Goal: Transaction & Acquisition: Purchase product/service

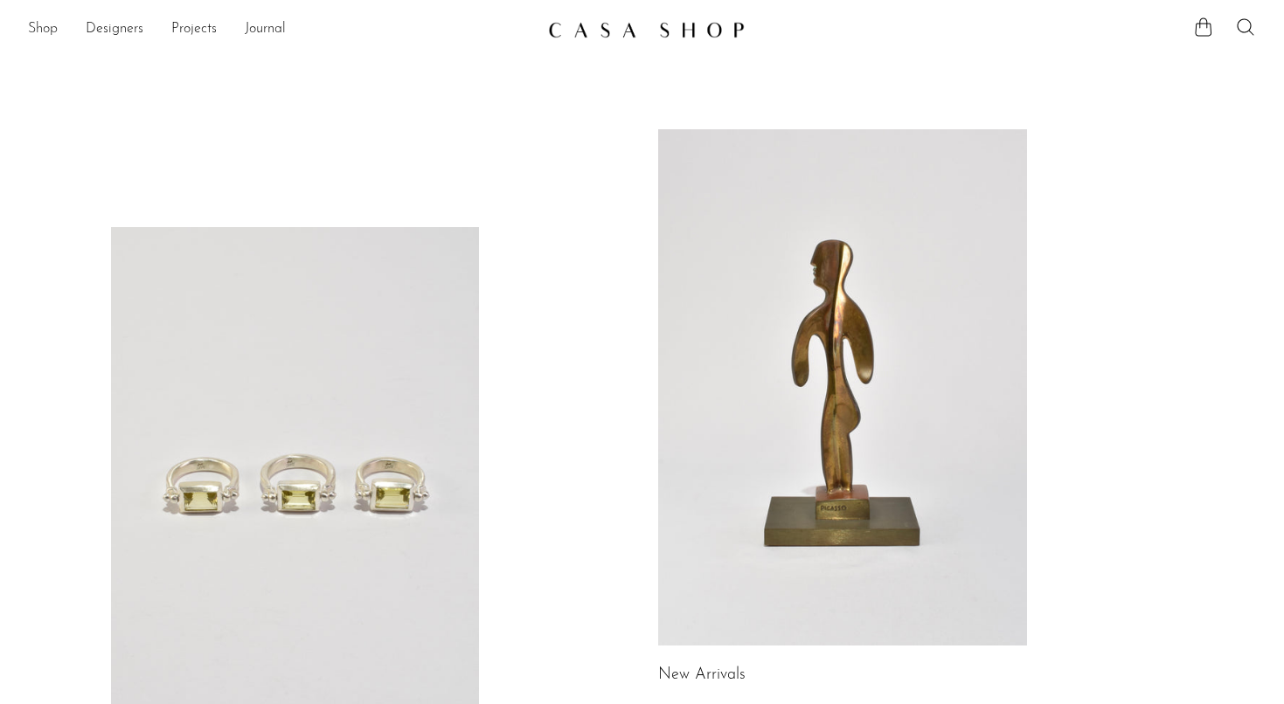
click at [49, 27] on link "Shop" at bounding box center [43, 29] width 30 height 23
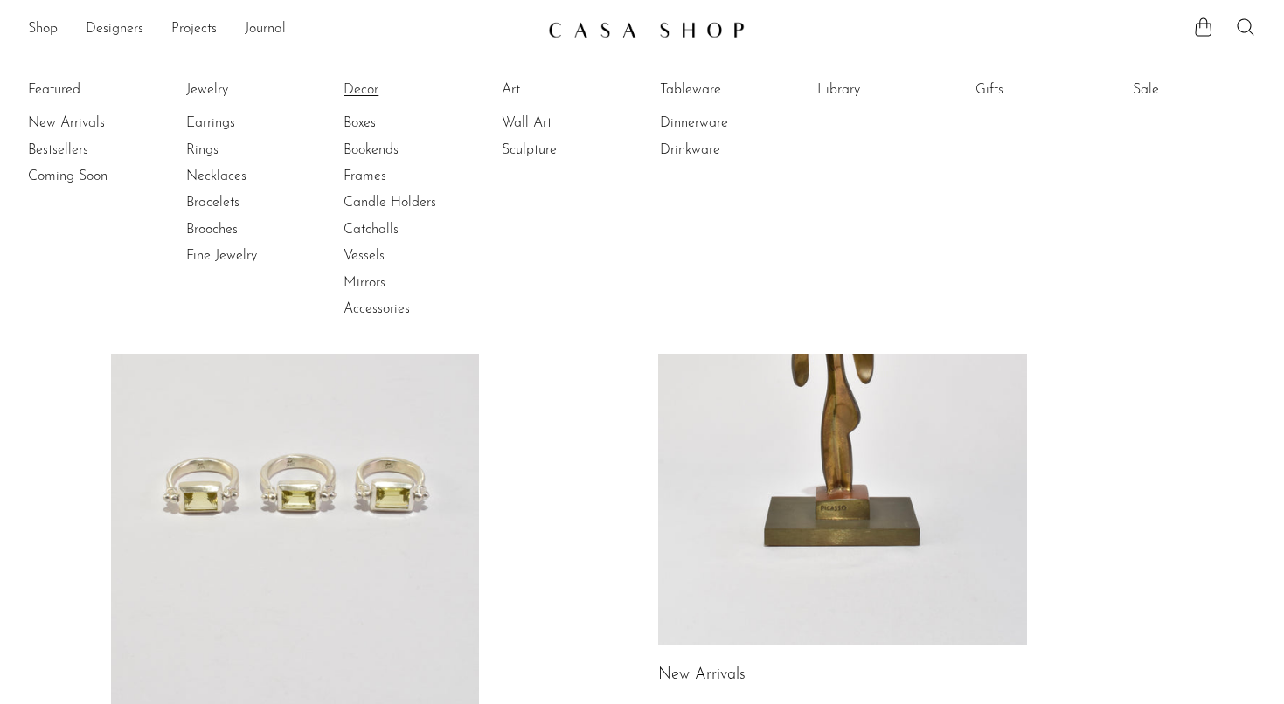
click at [355, 89] on link "Decor" at bounding box center [408, 89] width 131 height 19
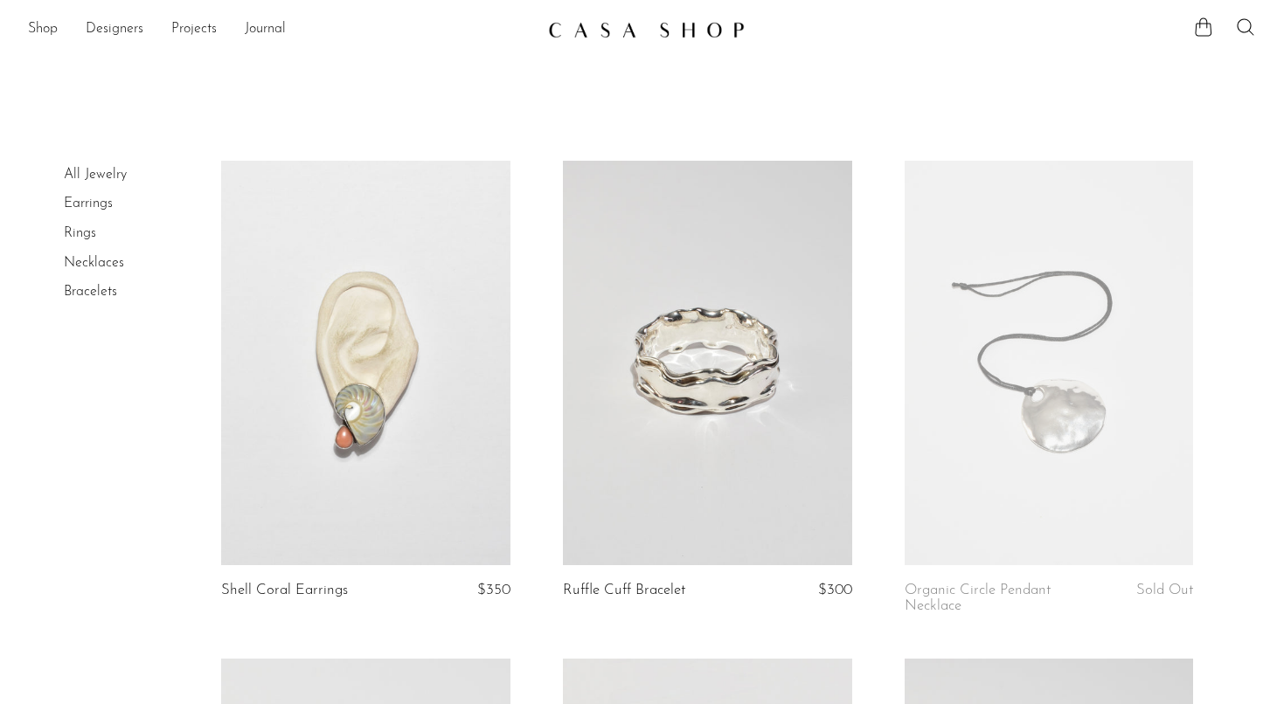
click at [112, 267] on link "Necklaces" at bounding box center [94, 263] width 60 height 14
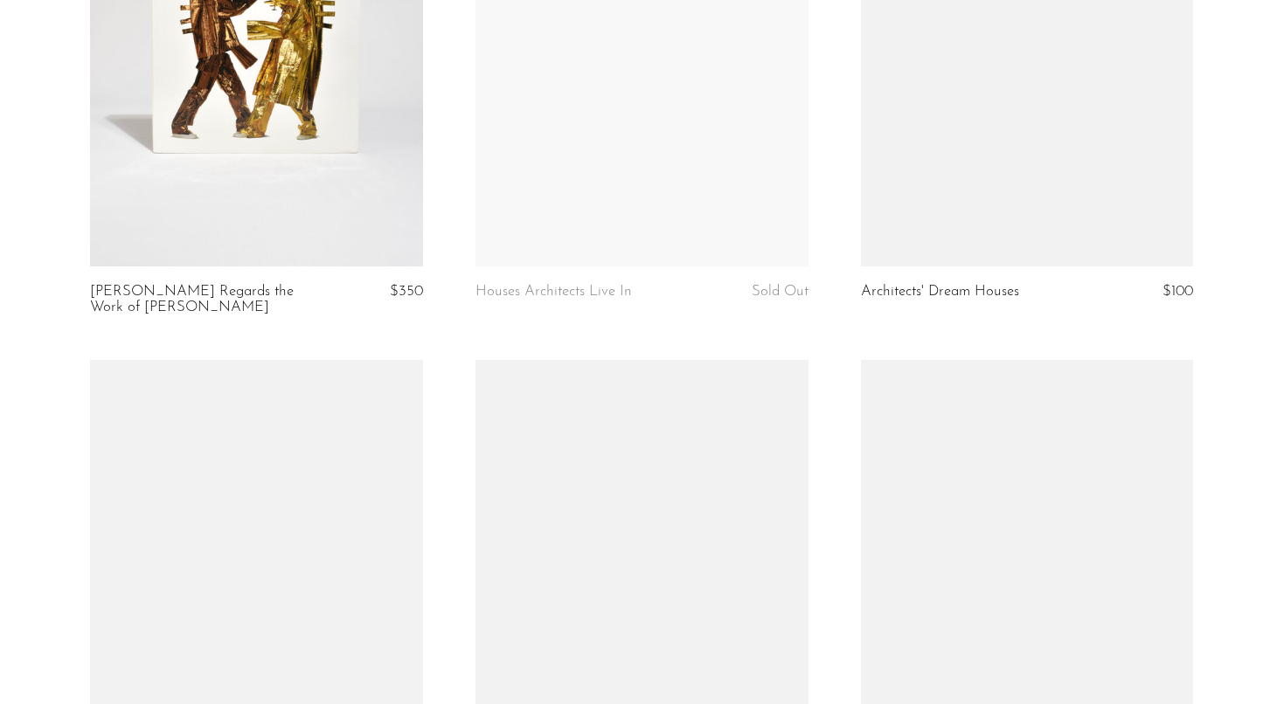
scroll to position [4008, 0]
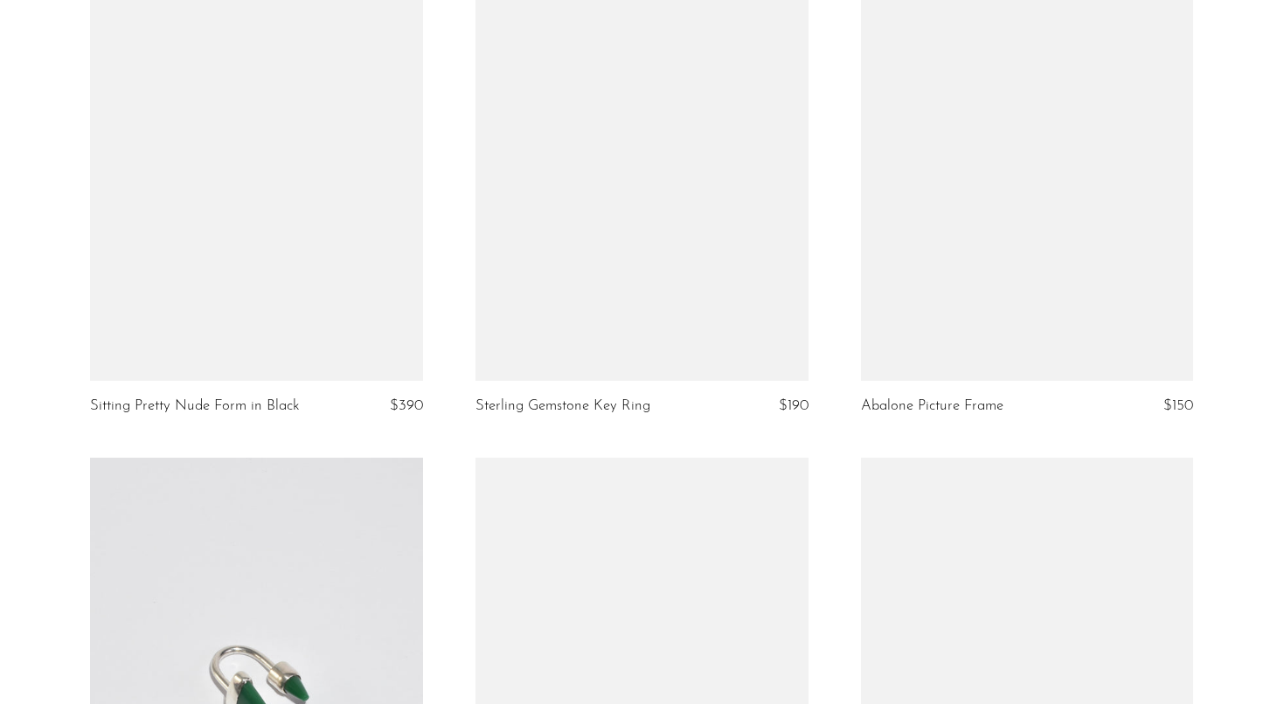
scroll to position [2983, 0]
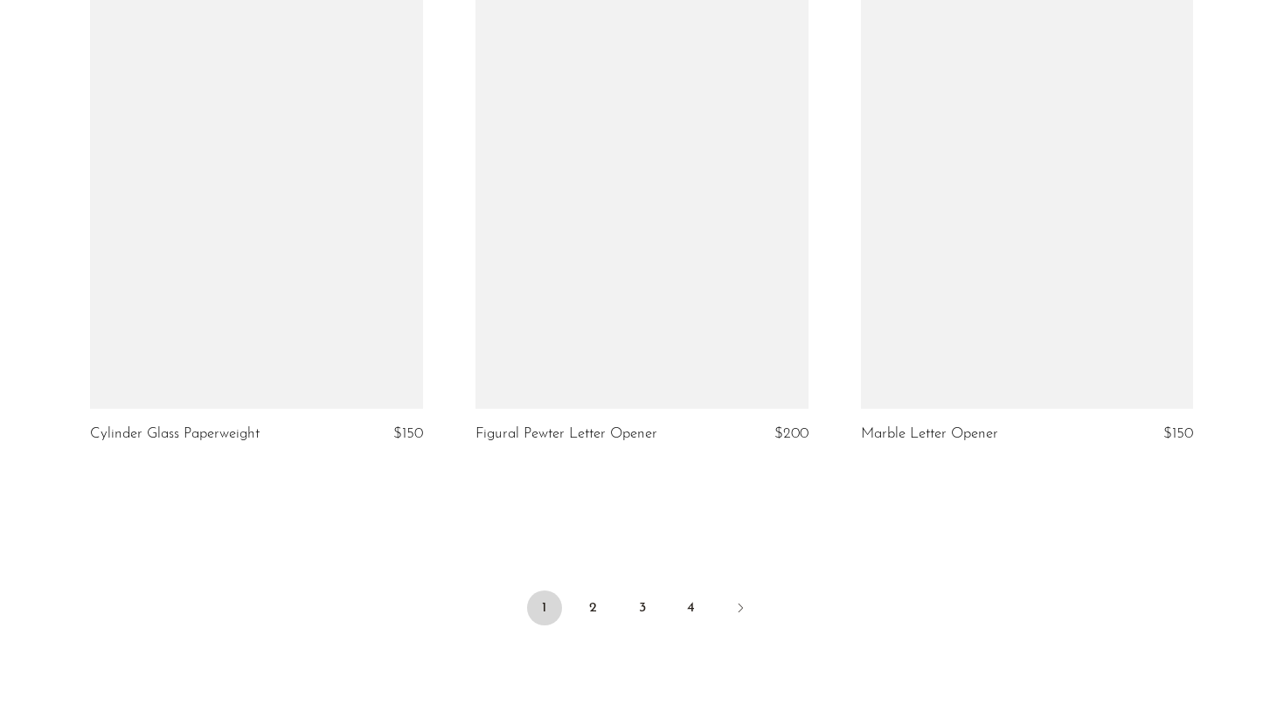
scroll to position [6240, 0]
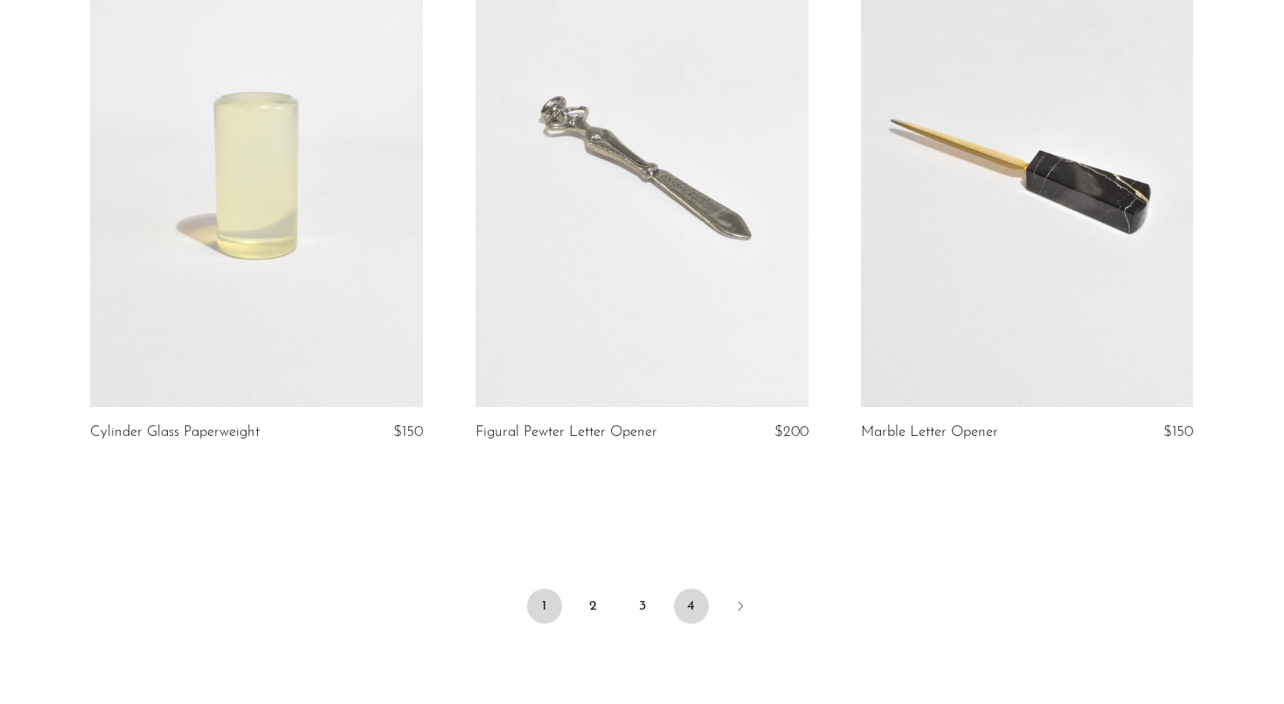
click at [696, 620] on link "4" at bounding box center [691, 606] width 35 height 35
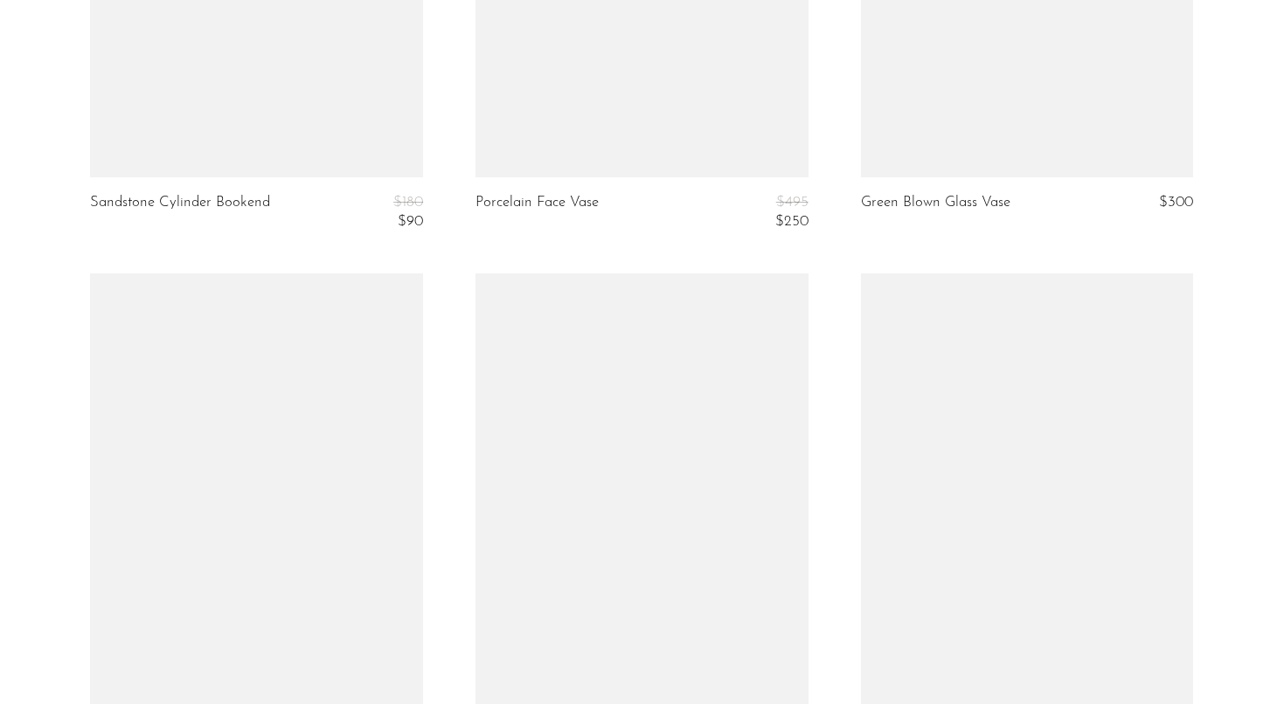
scroll to position [3743, 0]
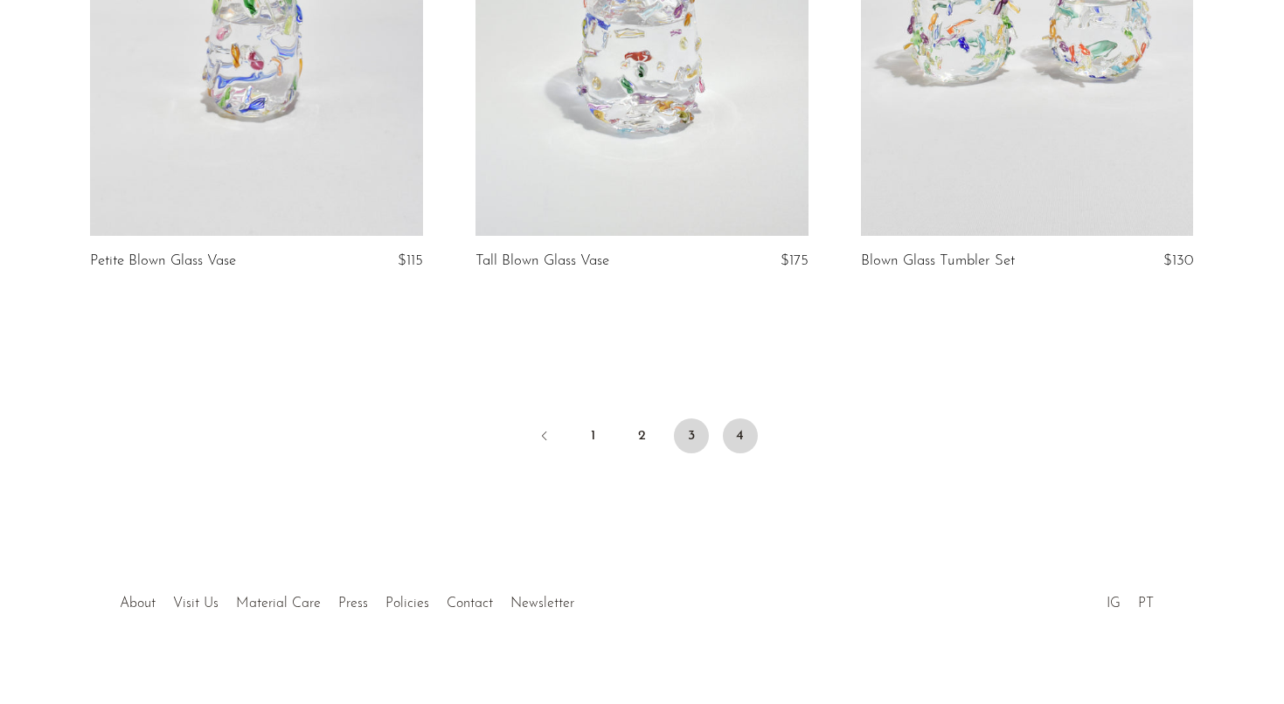
click at [687, 419] on link "3" at bounding box center [691, 436] width 35 height 35
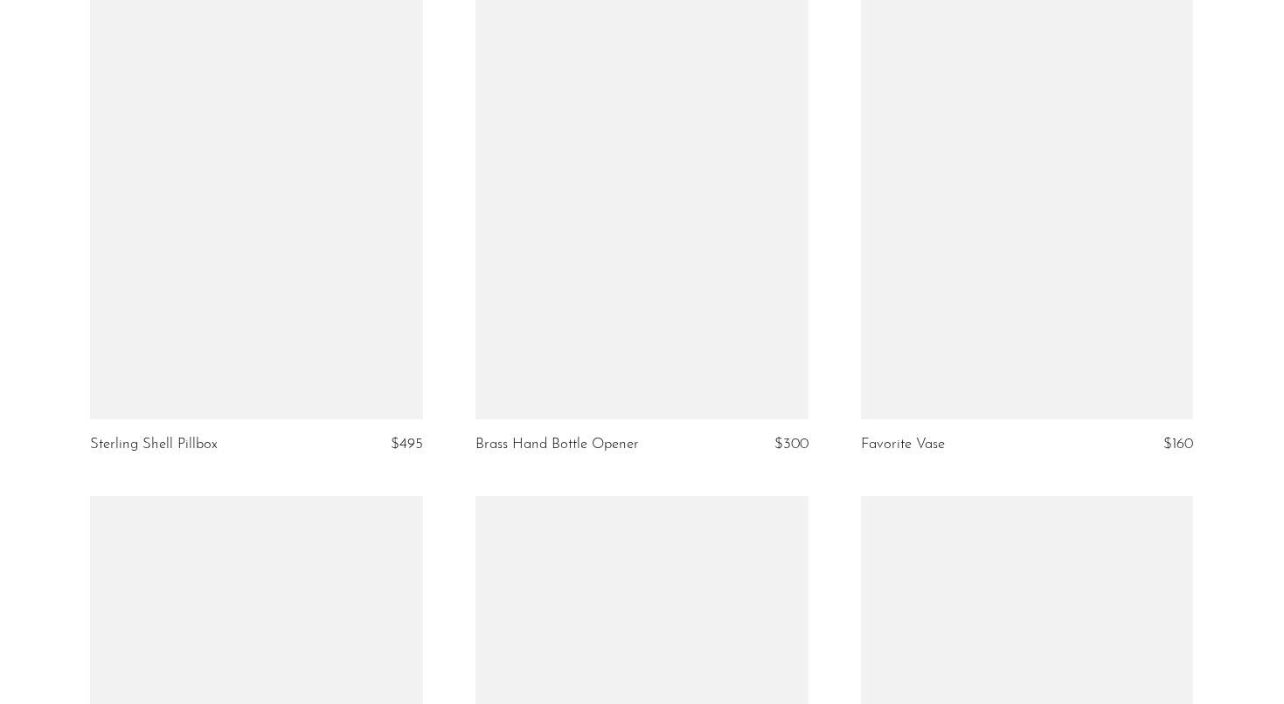
scroll to position [5461, 0]
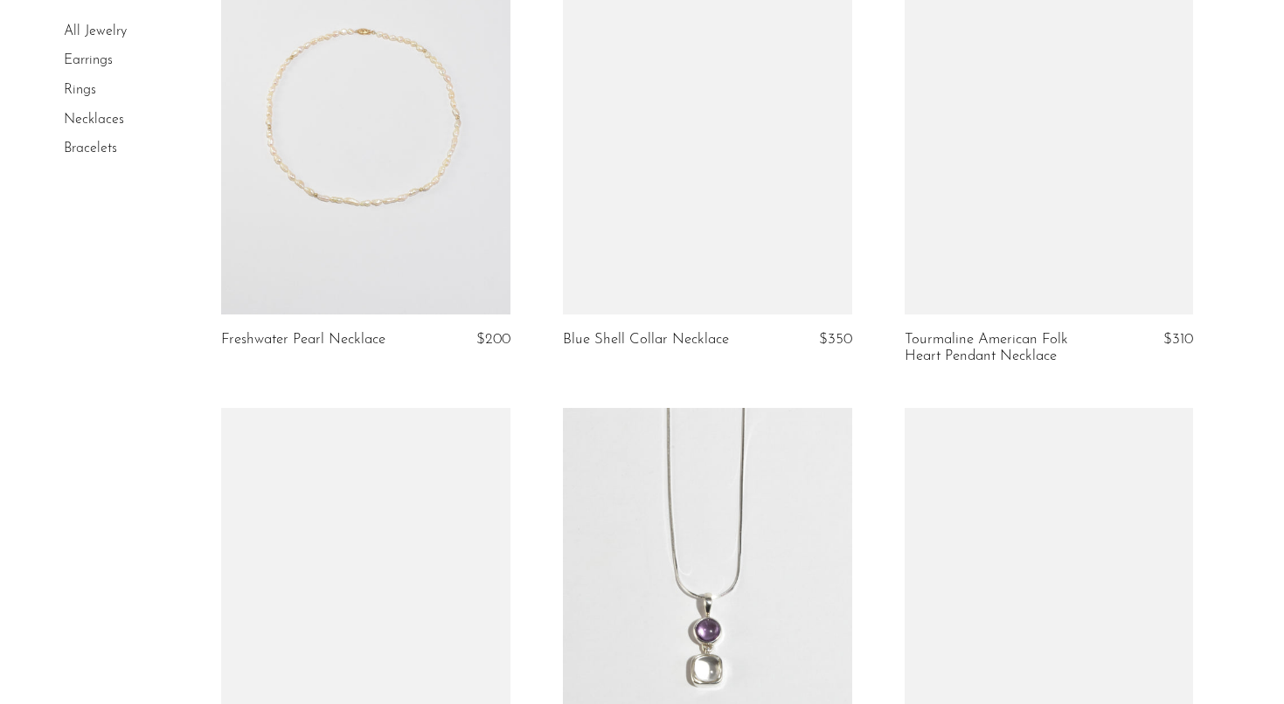
scroll to position [4713, 0]
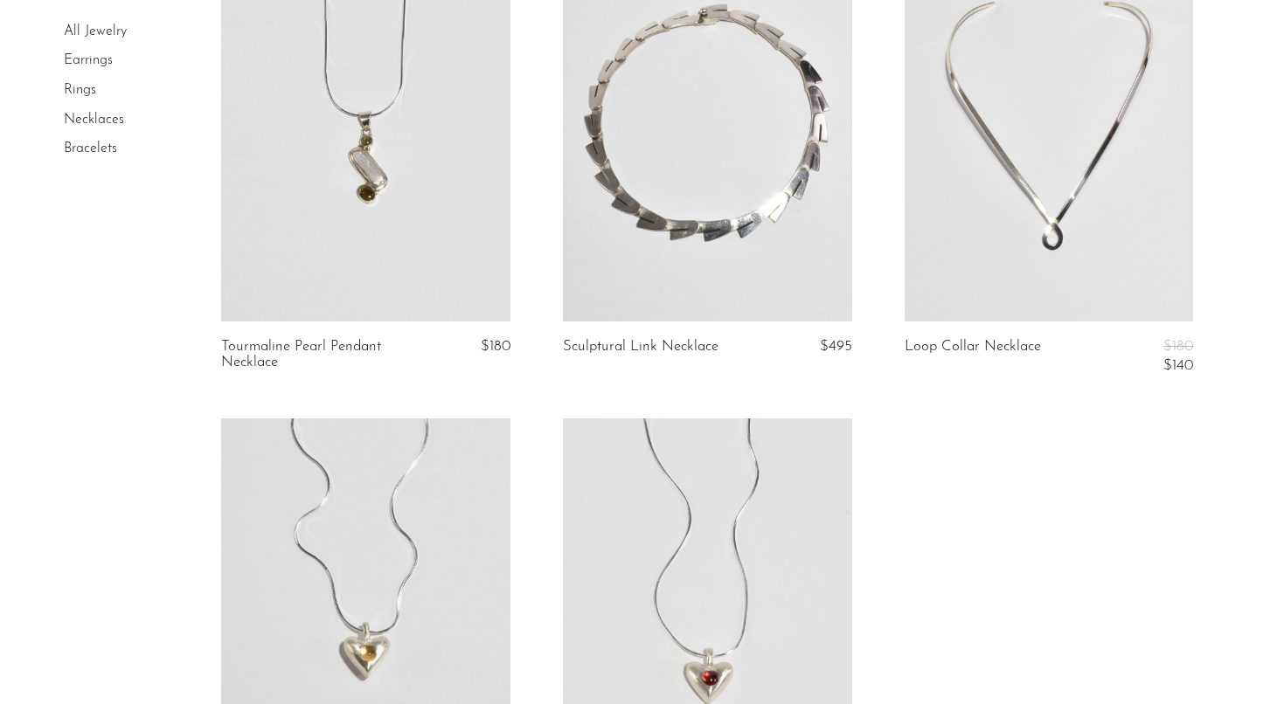
click at [79, 100] on li "Rings" at bounding box center [129, 91] width 131 height 30
click at [75, 92] on link "Rings" at bounding box center [80, 90] width 32 height 14
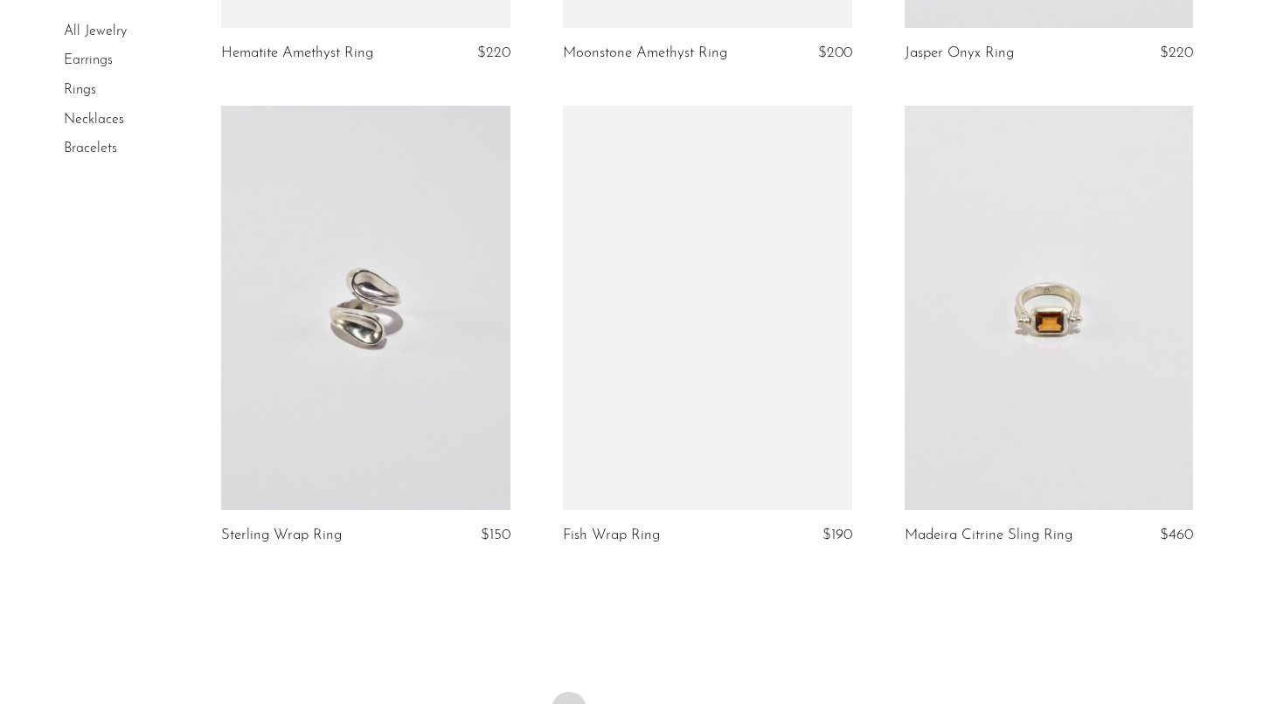
scroll to position [5431, 0]
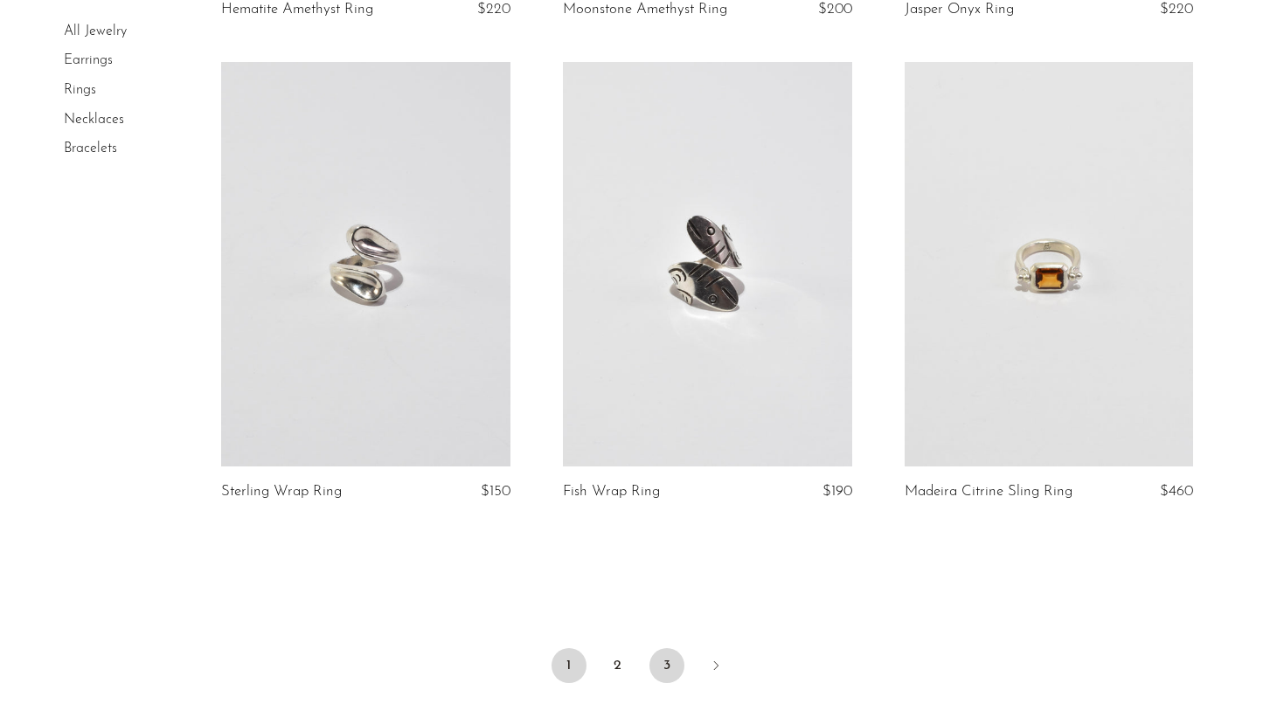
click at [669, 673] on link "3" at bounding box center [666, 665] width 35 height 35
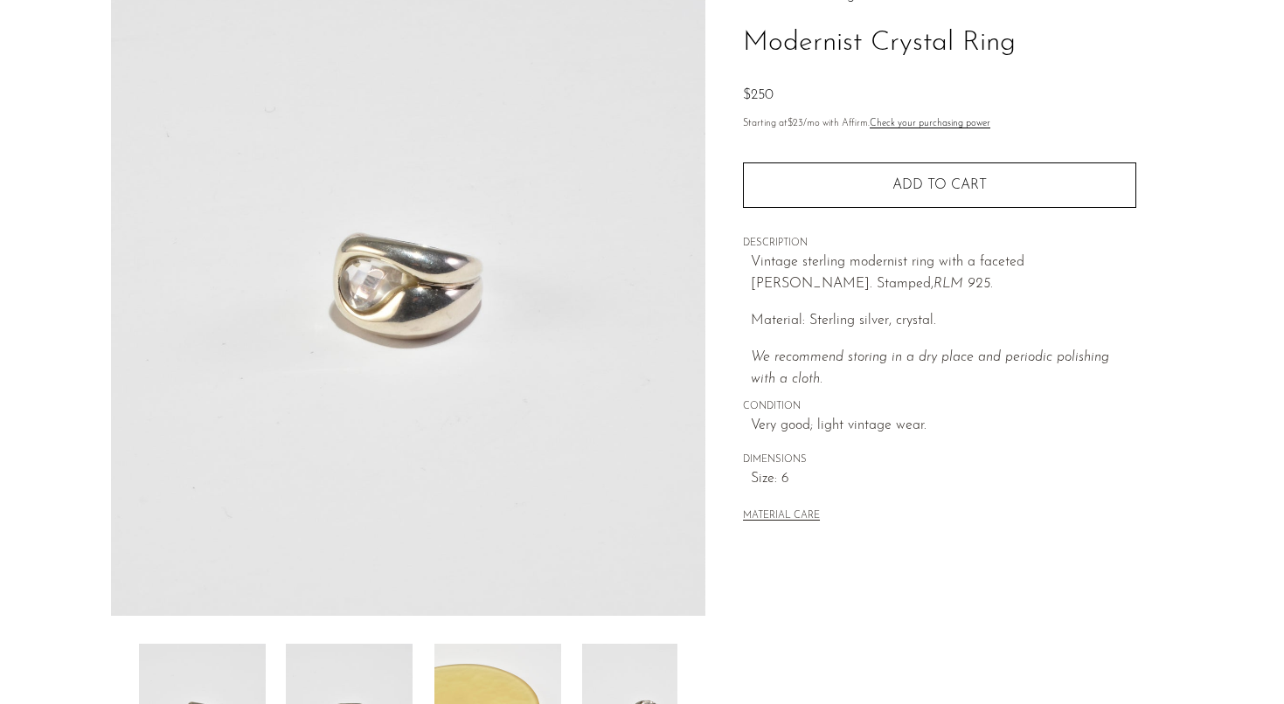
scroll to position [316, 0]
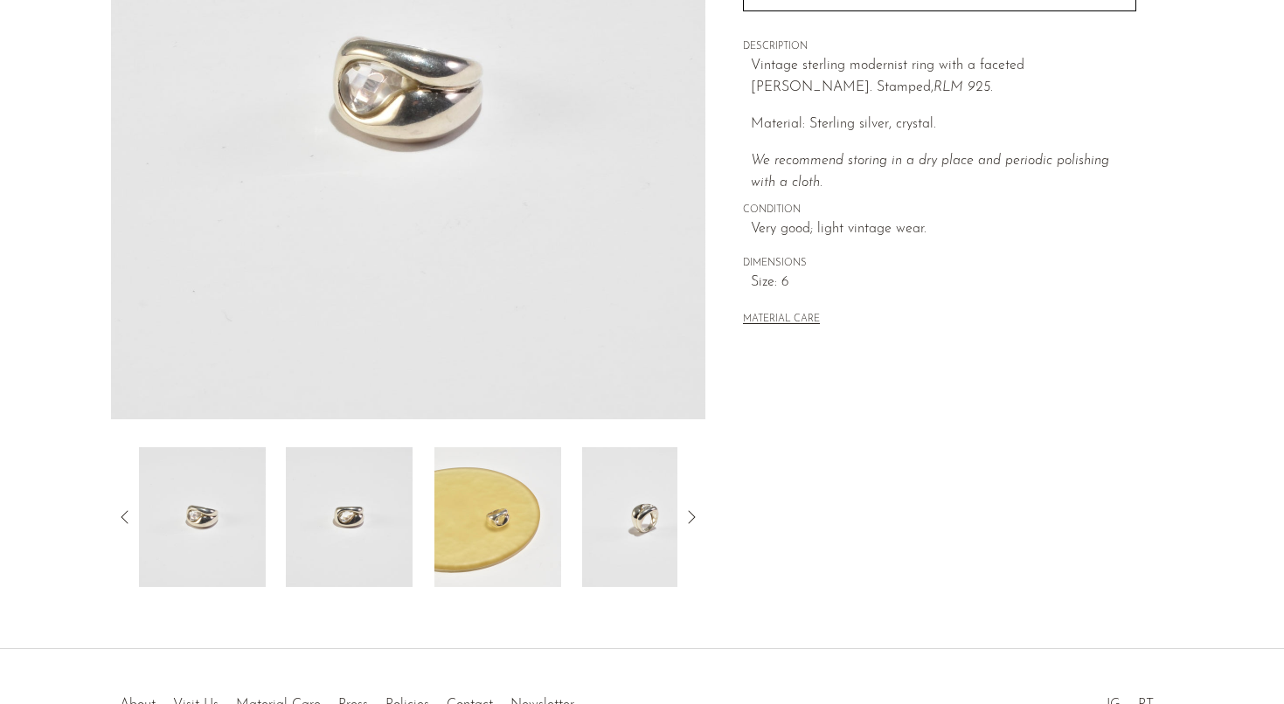
click at [380, 519] on img at bounding box center [349, 517] width 127 height 140
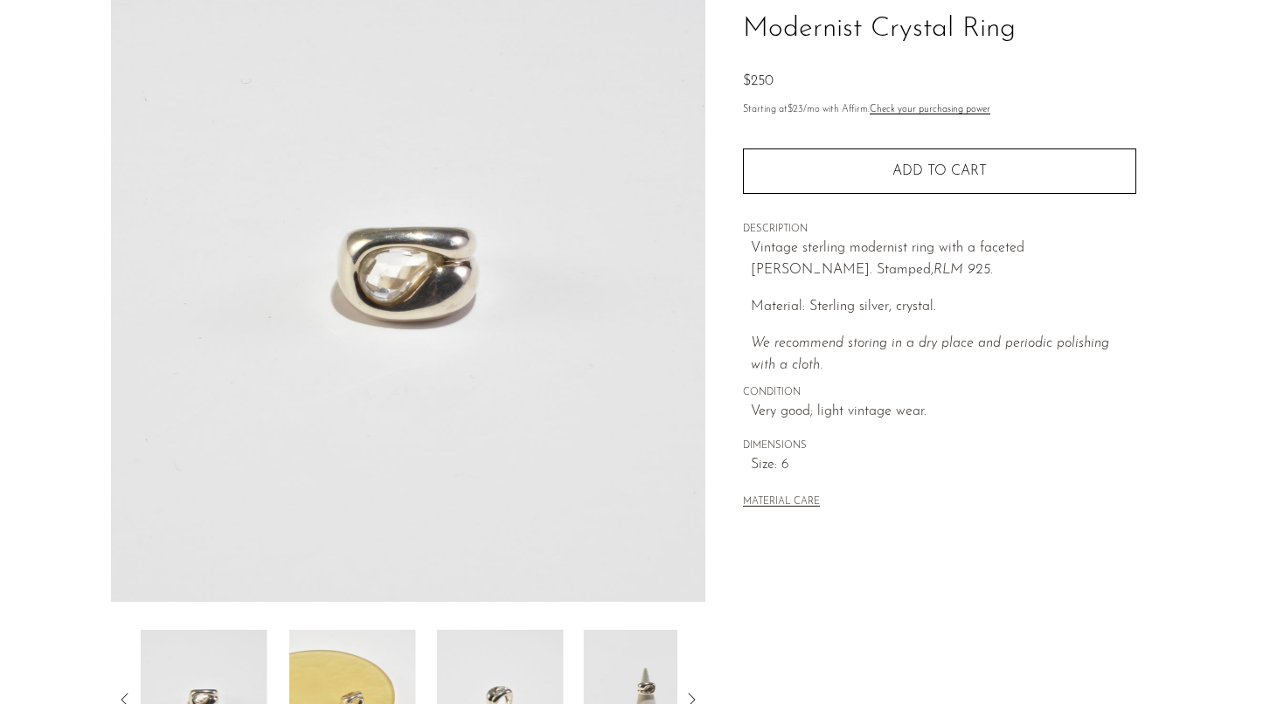
scroll to position [59, 0]
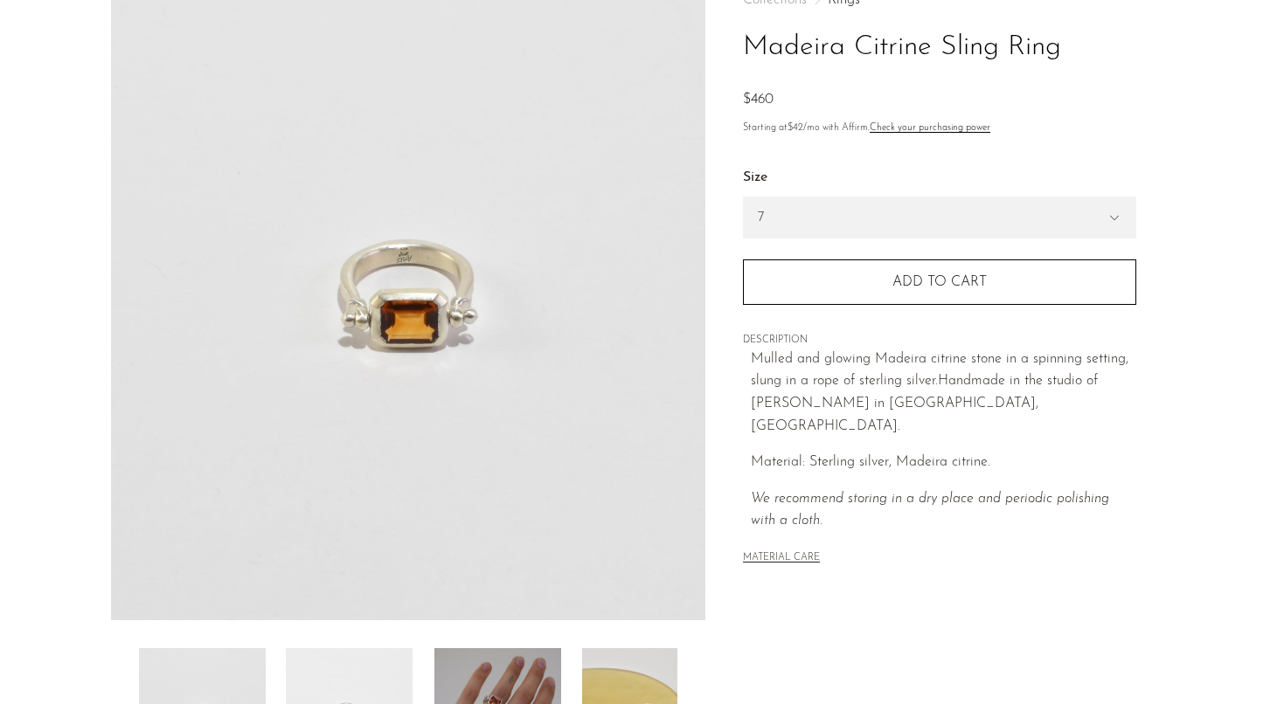
scroll to position [207, 0]
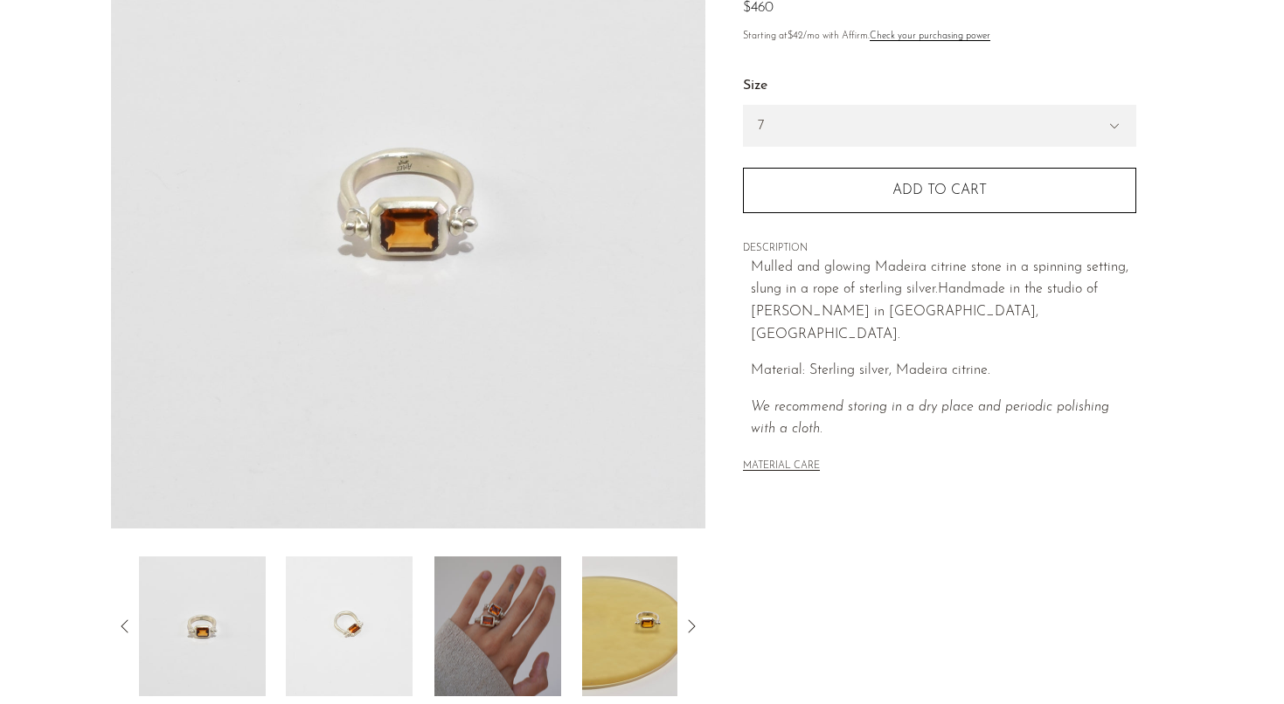
click at [816, 79] on label "Size" at bounding box center [939, 86] width 393 height 23
click at [546, 648] on img at bounding box center [497, 627] width 127 height 140
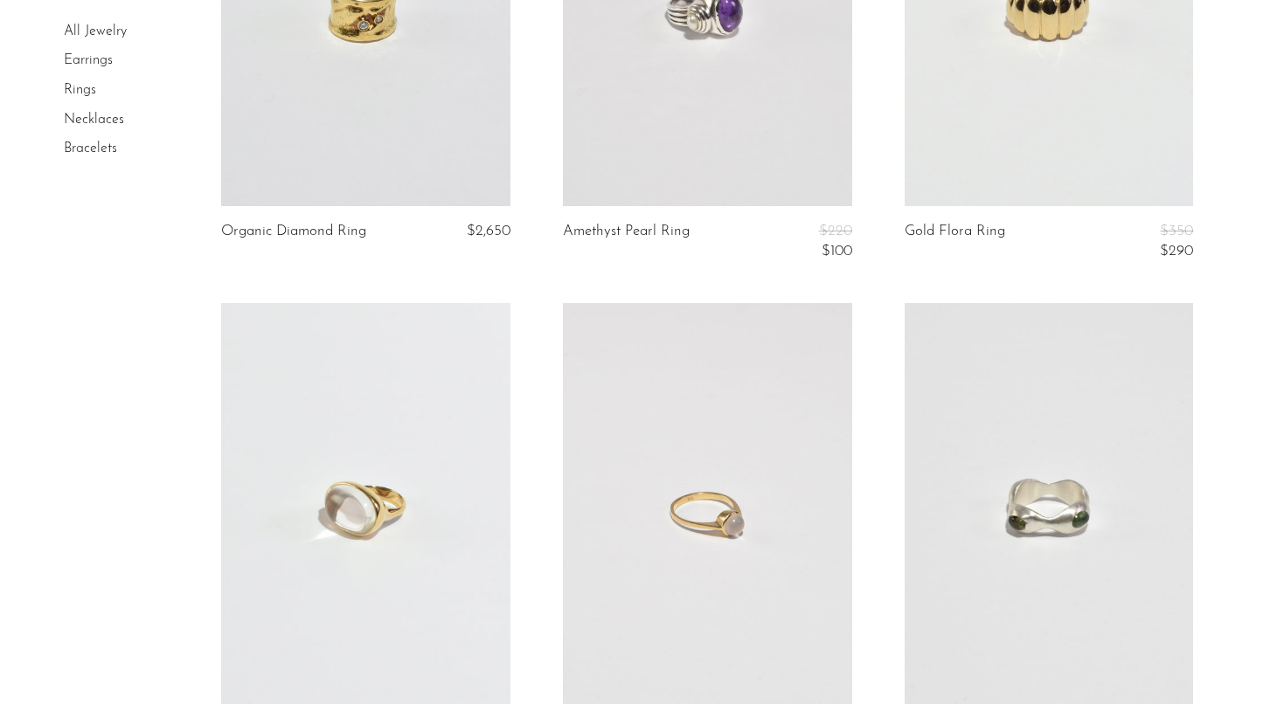
scroll to position [2089, 0]
